Goal: Transaction & Acquisition: Purchase product/service

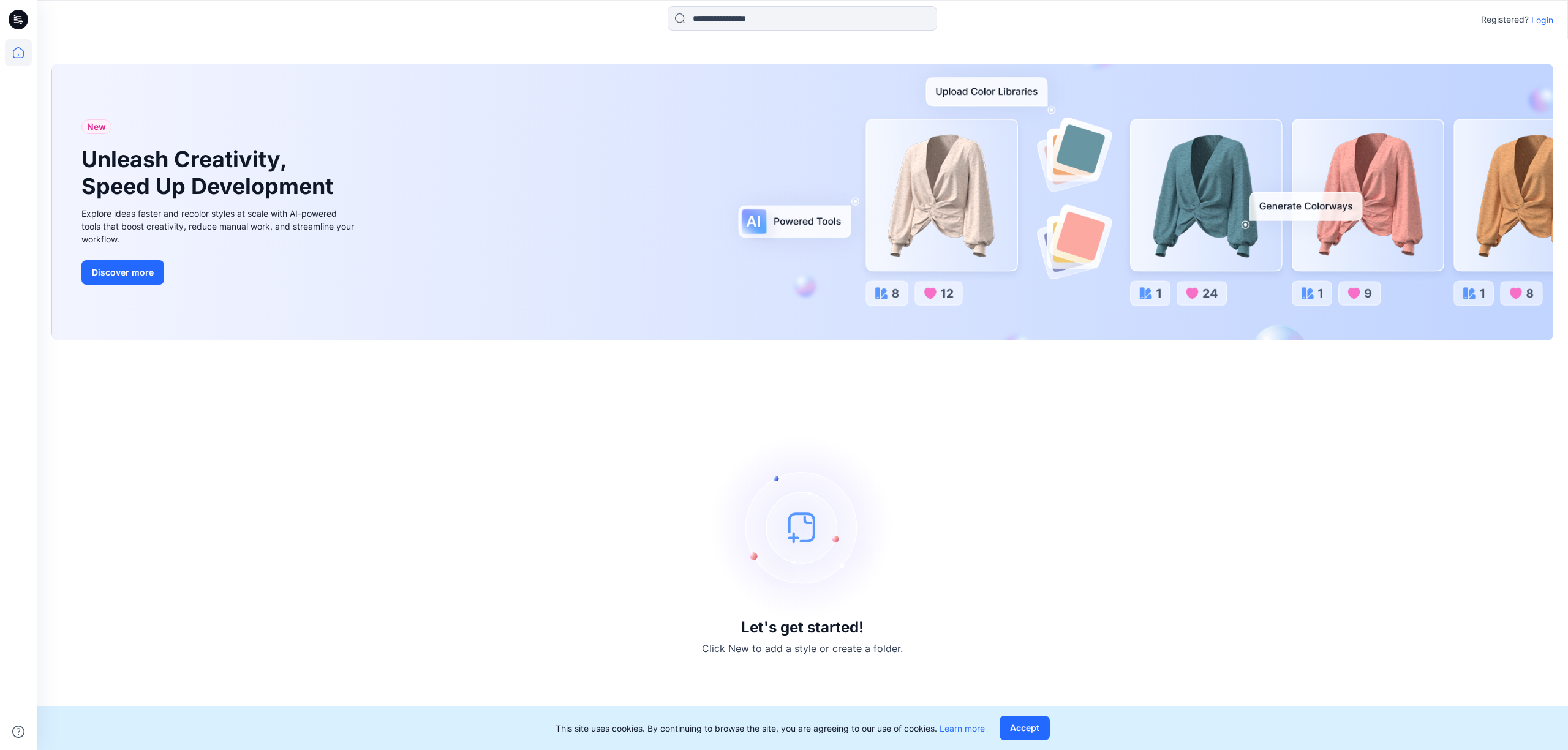
click at [1545, 20] on p "Login" at bounding box center [1542, 20] width 22 height 13
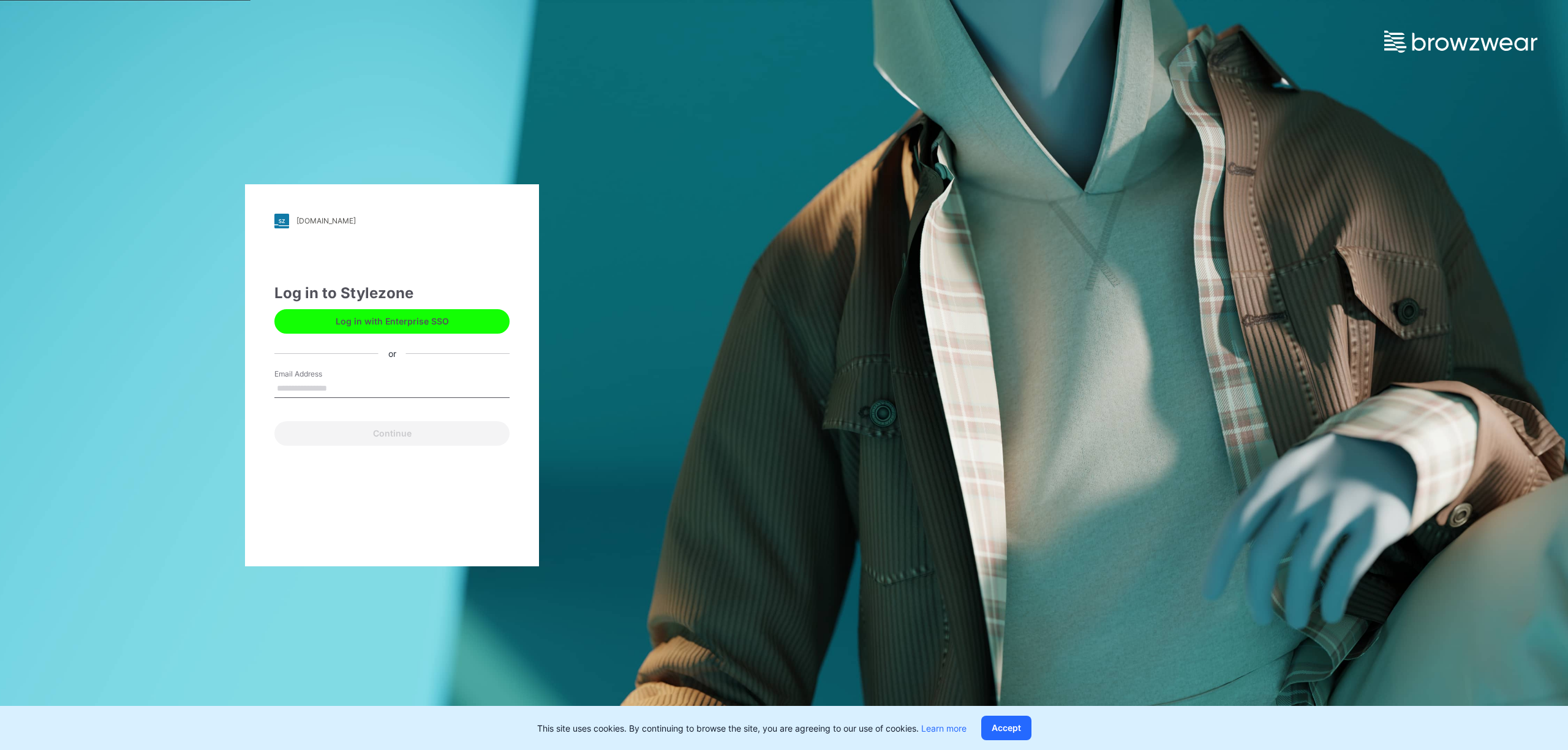
click at [307, 383] on input "Email Address" at bounding box center [392, 388] width 235 height 18
type input "**********"
click at [372, 433] on button "Continue" at bounding box center [392, 433] width 235 height 25
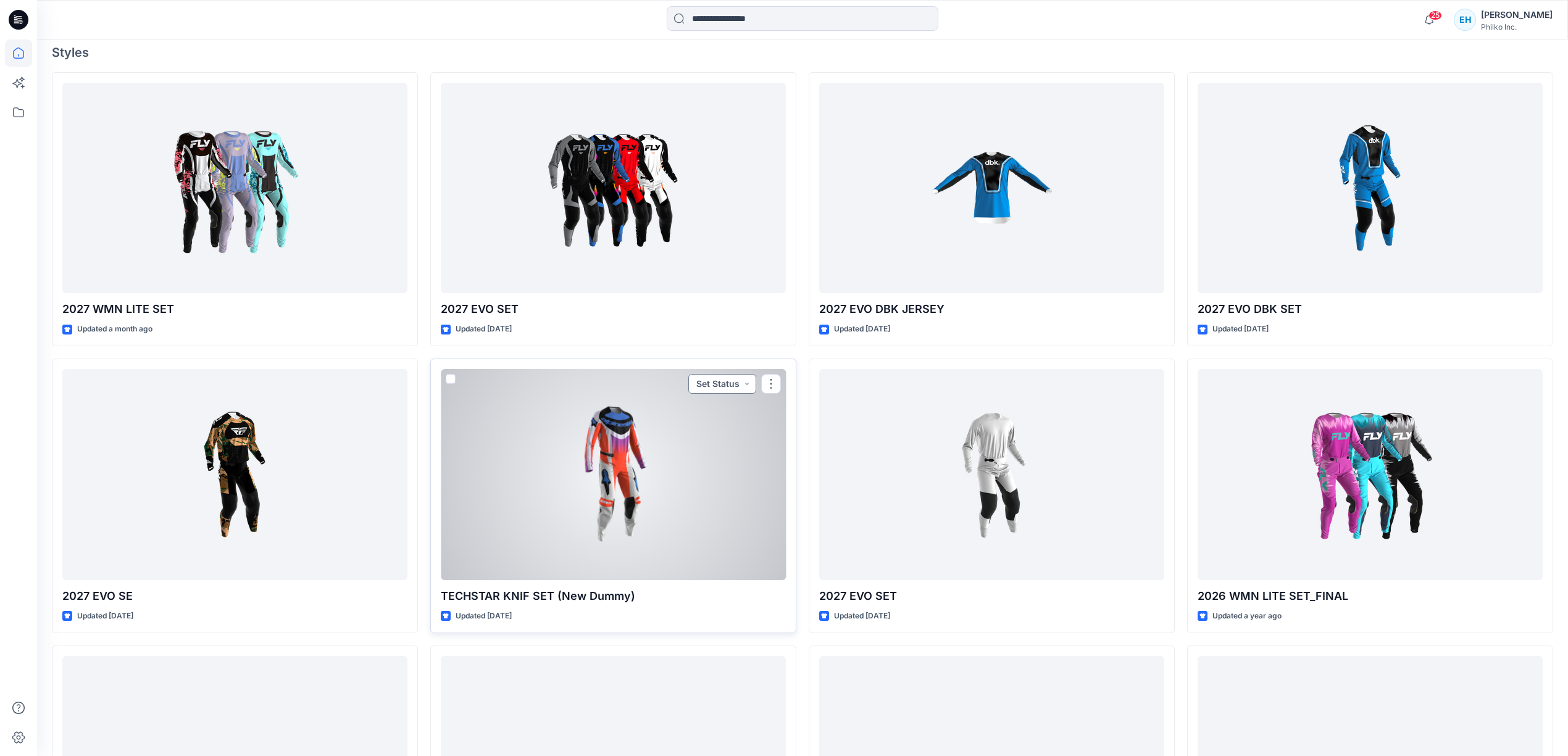
scroll to position [411, 0]
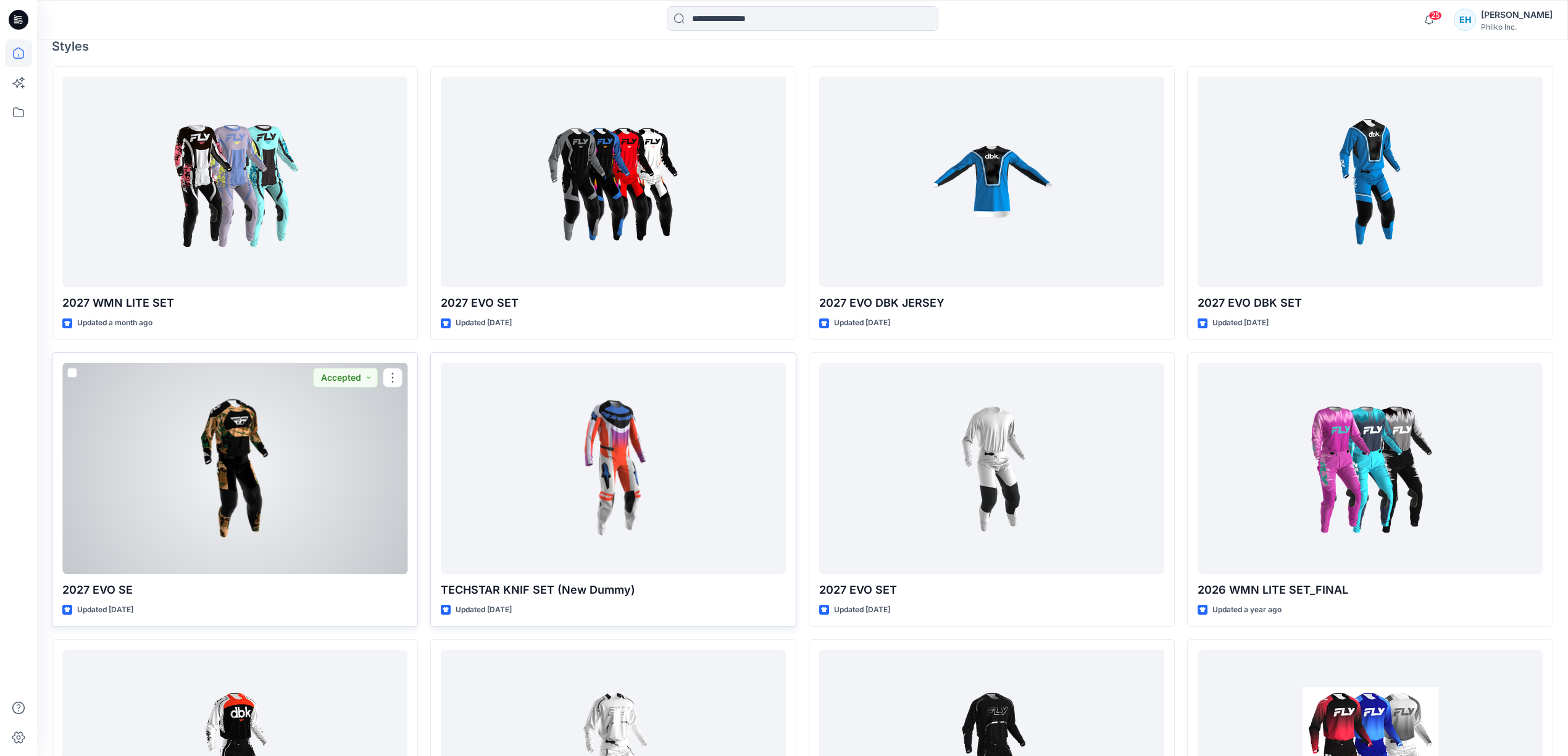
click at [315, 505] on div at bounding box center [235, 468] width 345 height 211
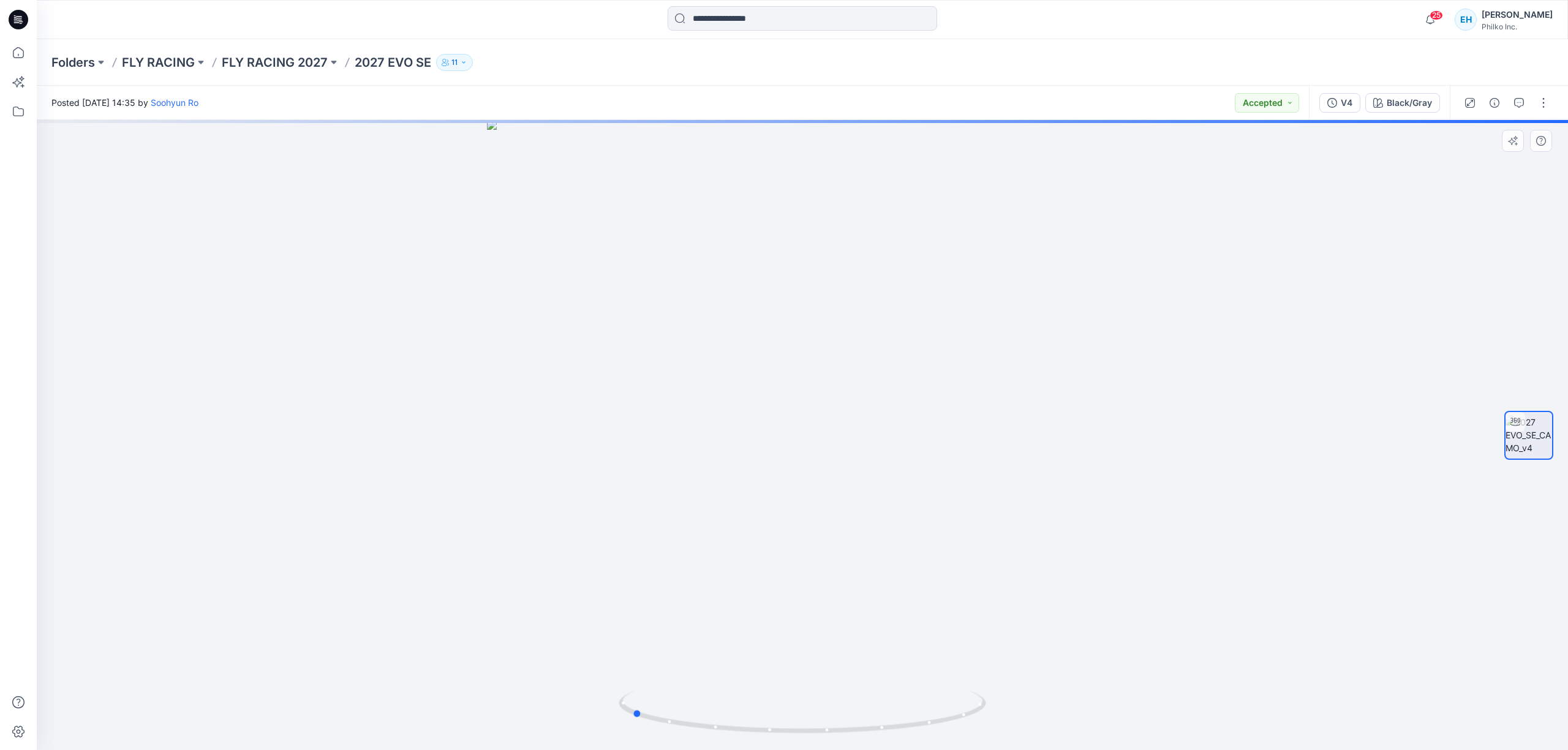
drag, startPoint x: 742, startPoint y: 595, endPoint x: 939, endPoint y: 556, distance: 200.8
click at [939, 556] on div at bounding box center [802, 435] width 1531 height 630
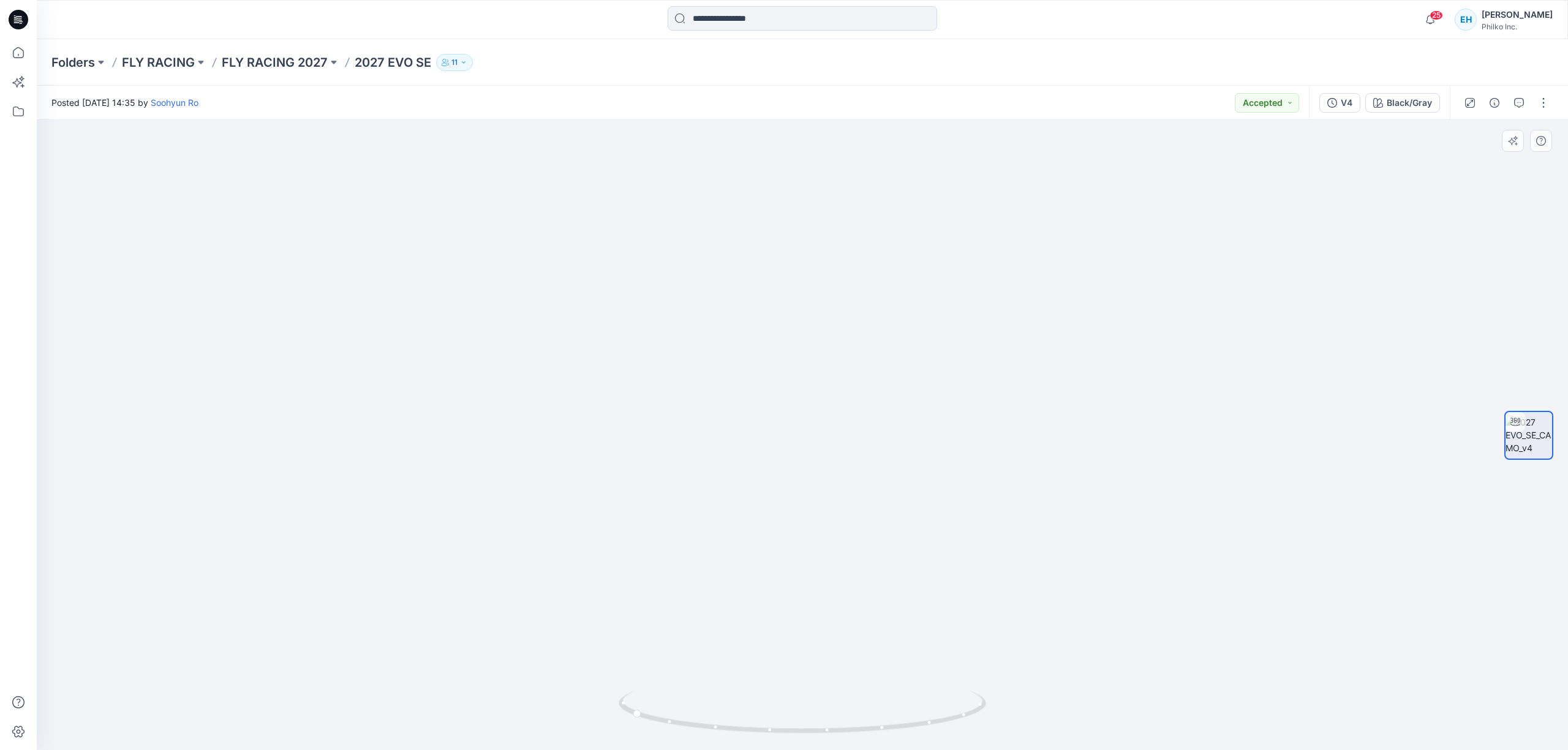
drag, startPoint x: 798, startPoint y: 610, endPoint x: 816, endPoint y: 525, distance: 86.9
click at [816, 525] on img at bounding box center [802, 312] width 953 height 875
drag, startPoint x: 799, startPoint y: 583, endPoint x: 804, endPoint y: 547, distance: 36.3
click at [804, 547] on img at bounding box center [802, 294] width 953 height 912
drag, startPoint x: 842, startPoint y: 581, endPoint x: 760, endPoint y: 590, distance: 82.5
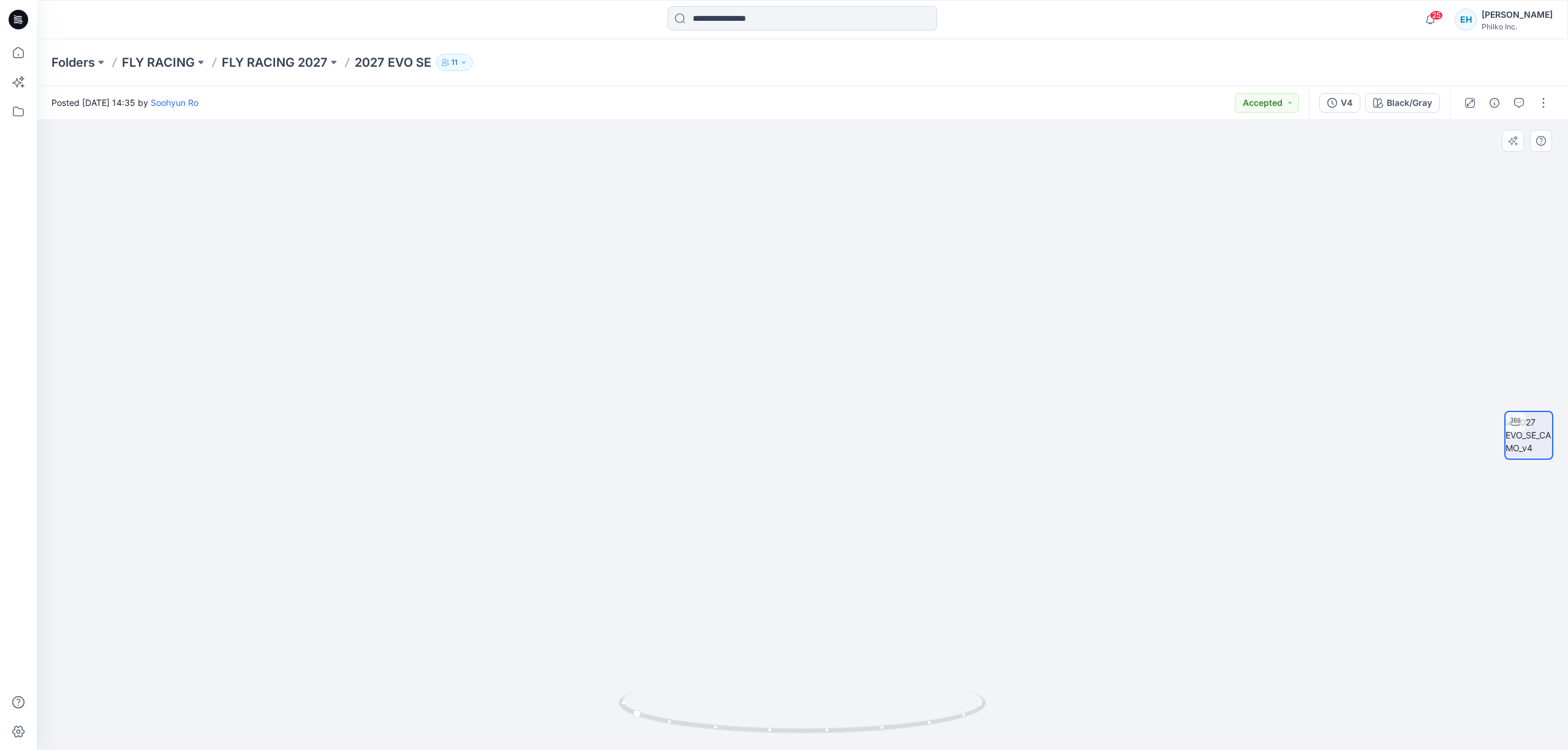
click at [760, 590] on img at bounding box center [802, 298] width 953 height 903
drag, startPoint x: 834, startPoint y: 632, endPoint x: 851, endPoint y: 659, distance: 31.9
click at [835, 632] on img at bounding box center [802, 298] width 953 height 903
drag, startPoint x: 890, startPoint y: 683, endPoint x: 824, endPoint y: 689, distance: 66.3
click at [824, 689] on div at bounding box center [802, 435] width 1531 height 630
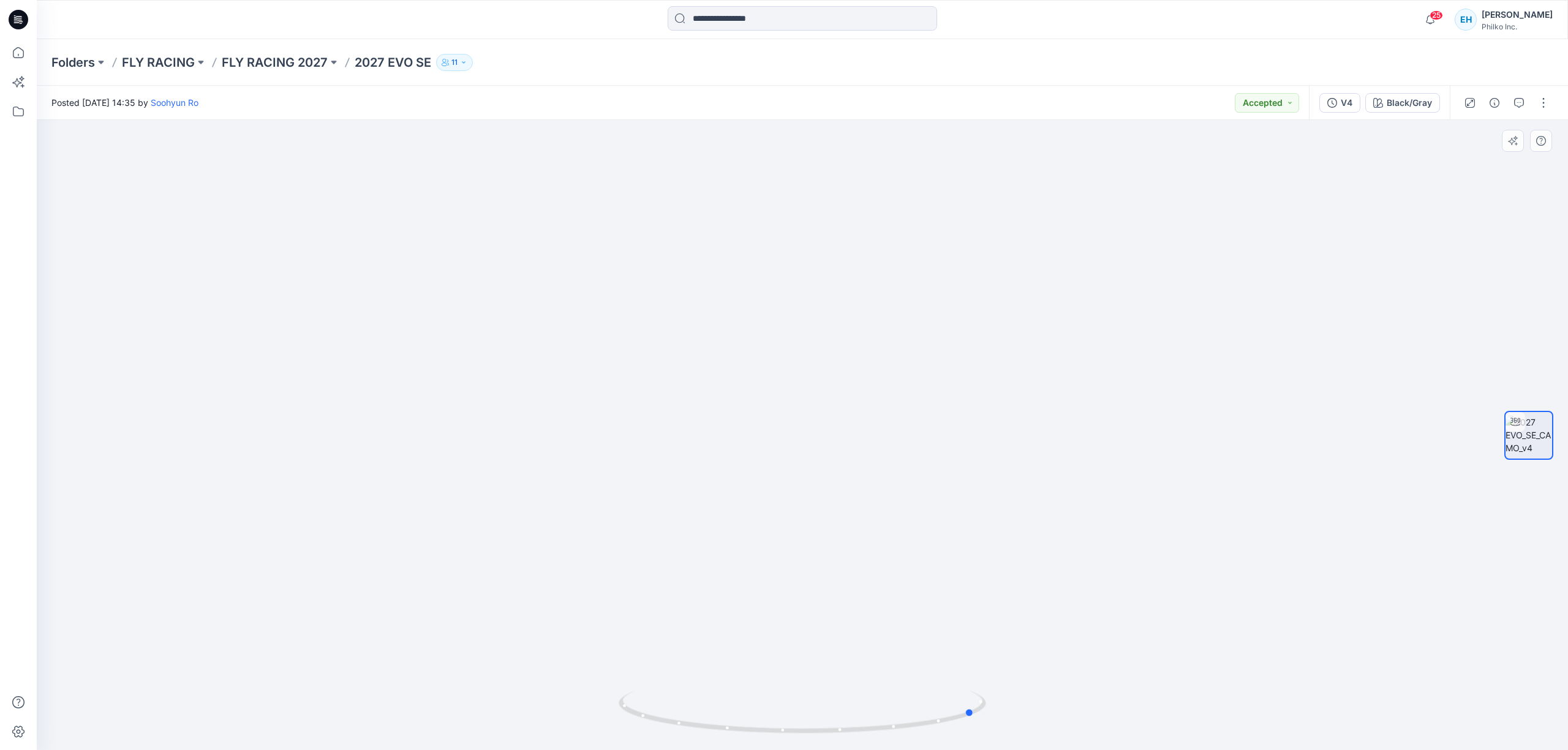
drag, startPoint x: 724, startPoint y: 698, endPoint x: 701, endPoint y: 674, distance: 33.2
click at [701, 674] on div at bounding box center [802, 435] width 1531 height 630
drag, startPoint x: 800, startPoint y: 676, endPoint x: 839, endPoint y: 671, distance: 39.3
click at [839, 671] on img at bounding box center [802, 299] width 953 height 901
drag, startPoint x: 859, startPoint y: 707, endPoint x: 845, endPoint y: 703, distance: 14.6
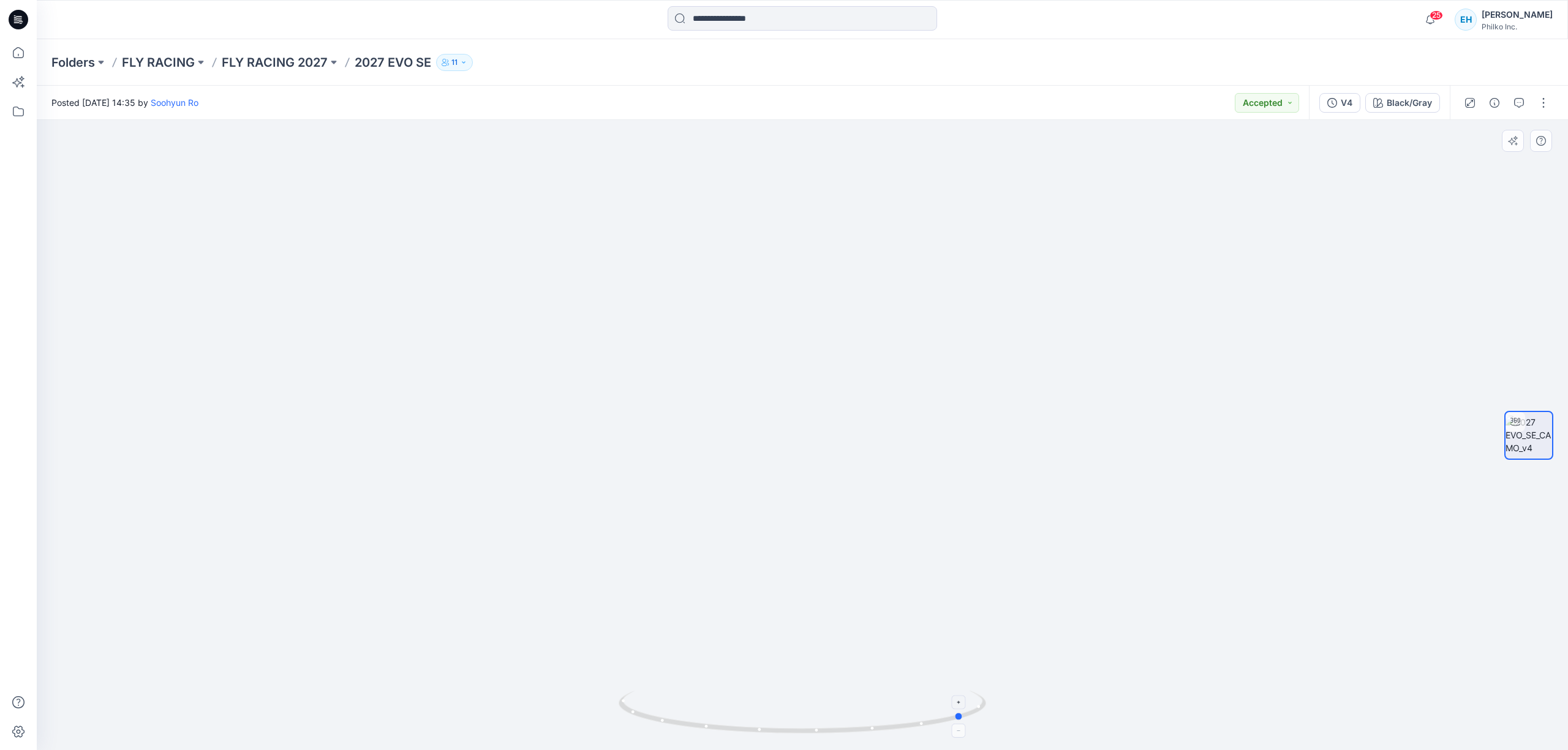
click at [845, 703] on icon at bounding box center [804, 713] width 371 height 46
drag, startPoint x: 844, startPoint y: 643, endPoint x: 887, endPoint y: 638, distance: 43.3
click at [887, 638] on img at bounding box center [802, 297] width 953 height 906
drag, startPoint x: 892, startPoint y: 696, endPoint x: 917, endPoint y: 701, distance: 25.5
click at [917, 701] on icon at bounding box center [804, 713] width 371 height 46
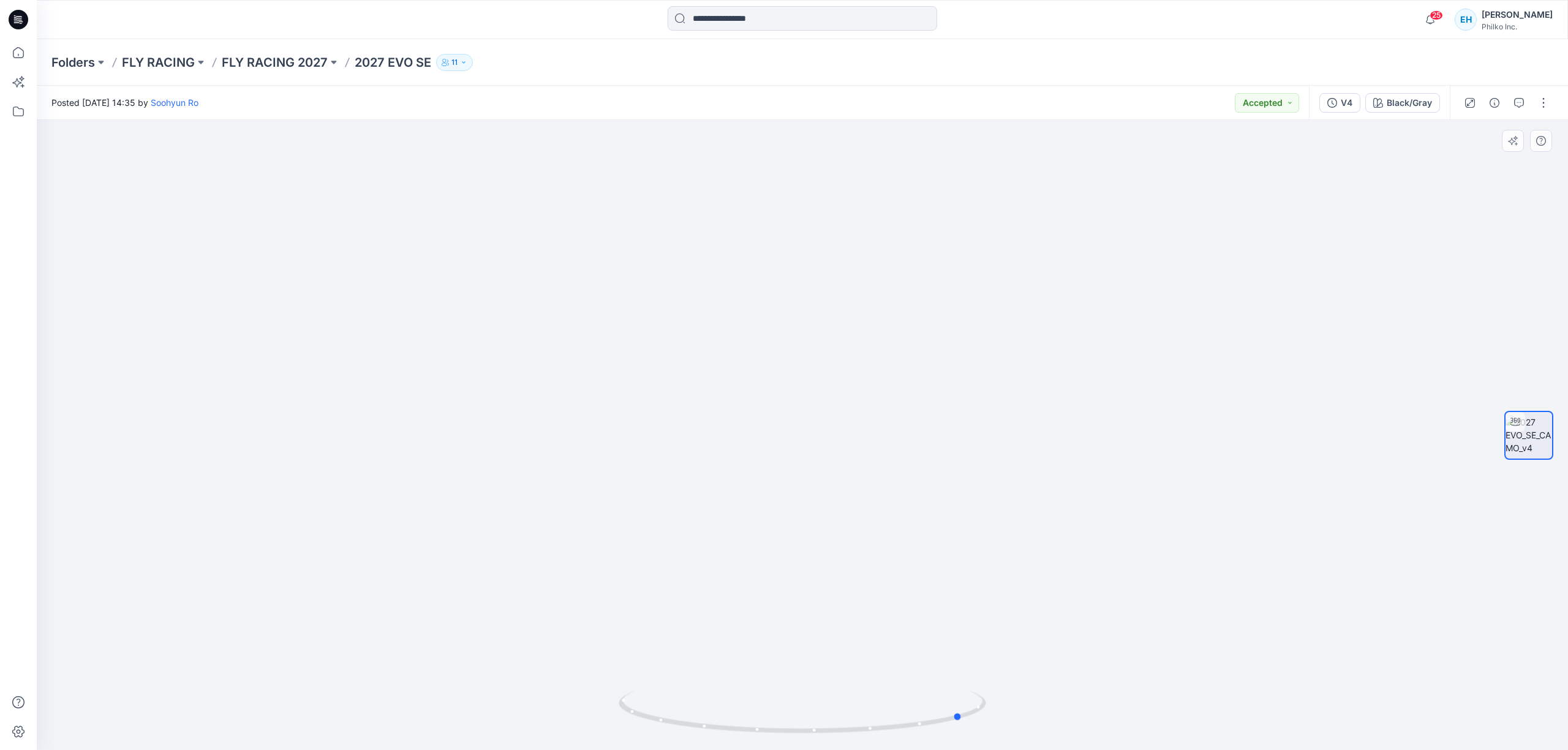
drag, startPoint x: 907, startPoint y: 692, endPoint x: 880, endPoint y: 689, distance: 27.2
click at [880, 689] on div at bounding box center [802, 720] width 368 height 61
drag, startPoint x: 933, startPoint y: 611, endPoint x: 922, endPoint y: 619, distance: 13.6
click at [922, 619] on img at bounding box center [802, 198] width 1194 height 1105
drag, startPoint x: 930, startPoint y: 661, endPoint x: 949, endPoint y: 661, distance: 19.0
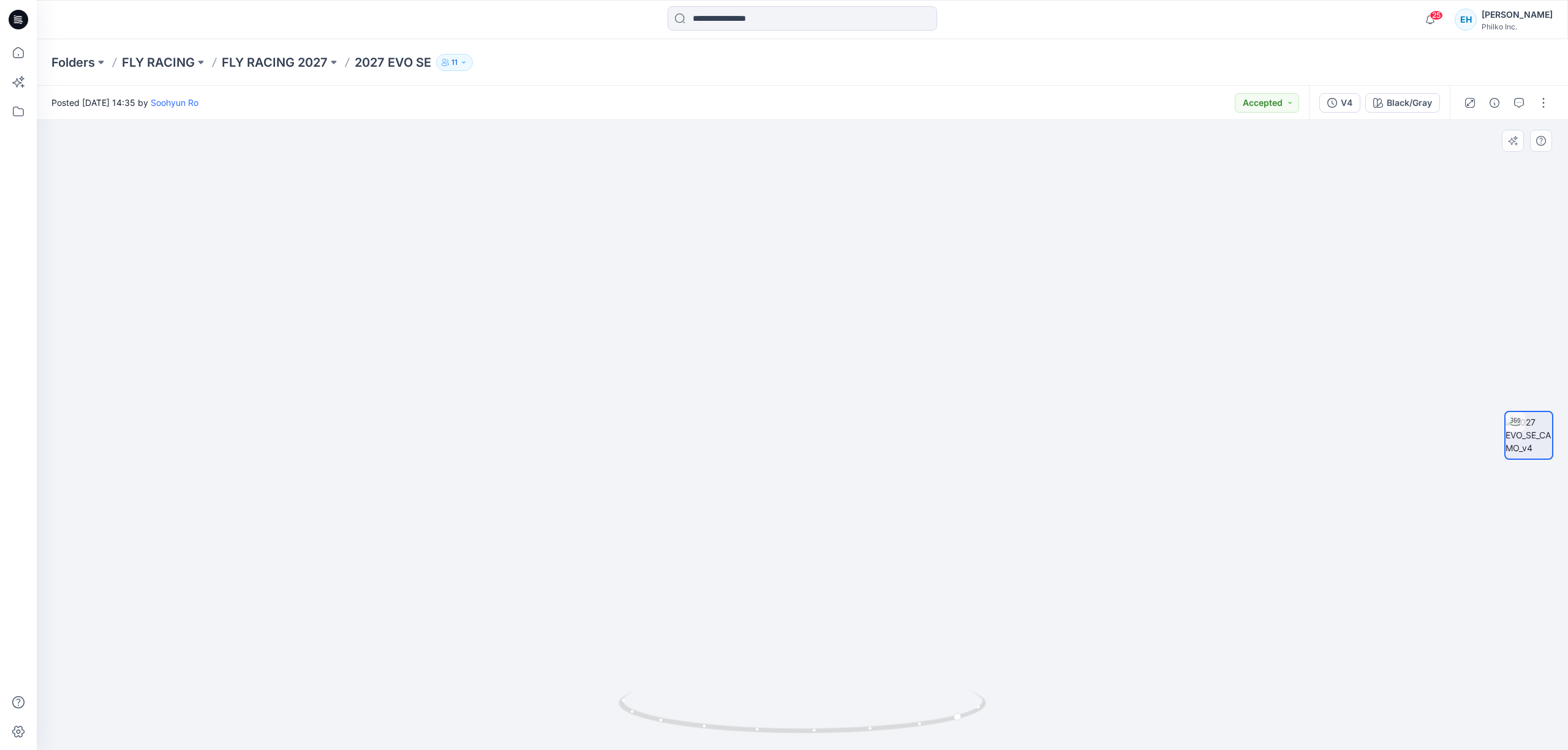
click at [949, 661] on img at bounding box center [802, 198] width 1194 height 1105
drag, startPoint x: 831, startPoint y: 689, endPoint x: 976, endPoint y: 602, distance: 169.1
click at [976, 602] on div at bounding box center [802, 435] width 1531 height 630
drag, startPoint x: 893, startPoint y: 660, endPoint x: 926, endPoint y: 659, distance: 33.0
click at [932, 651] on img at bounding box center [802, 429] width 642 height 642
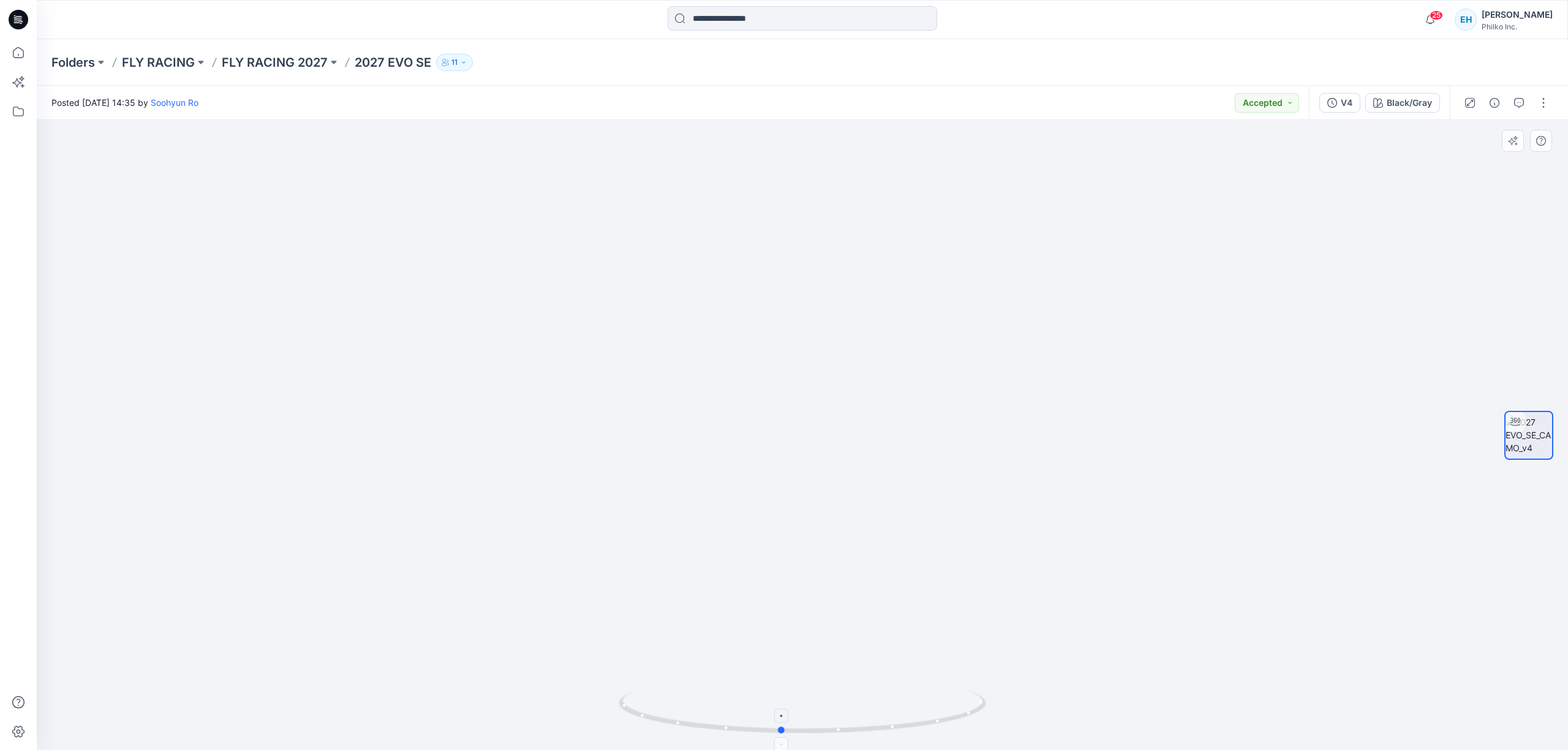
drag, startPoint x: 892, startPoint y: 695, endPoint x: 930, endPoint y: 691, distance: 38.2
click at [930, 691] on icon at bounding box center [804, 713] width 371 height 46
